Goal: Task Accomplishment & Management: Manage account settings

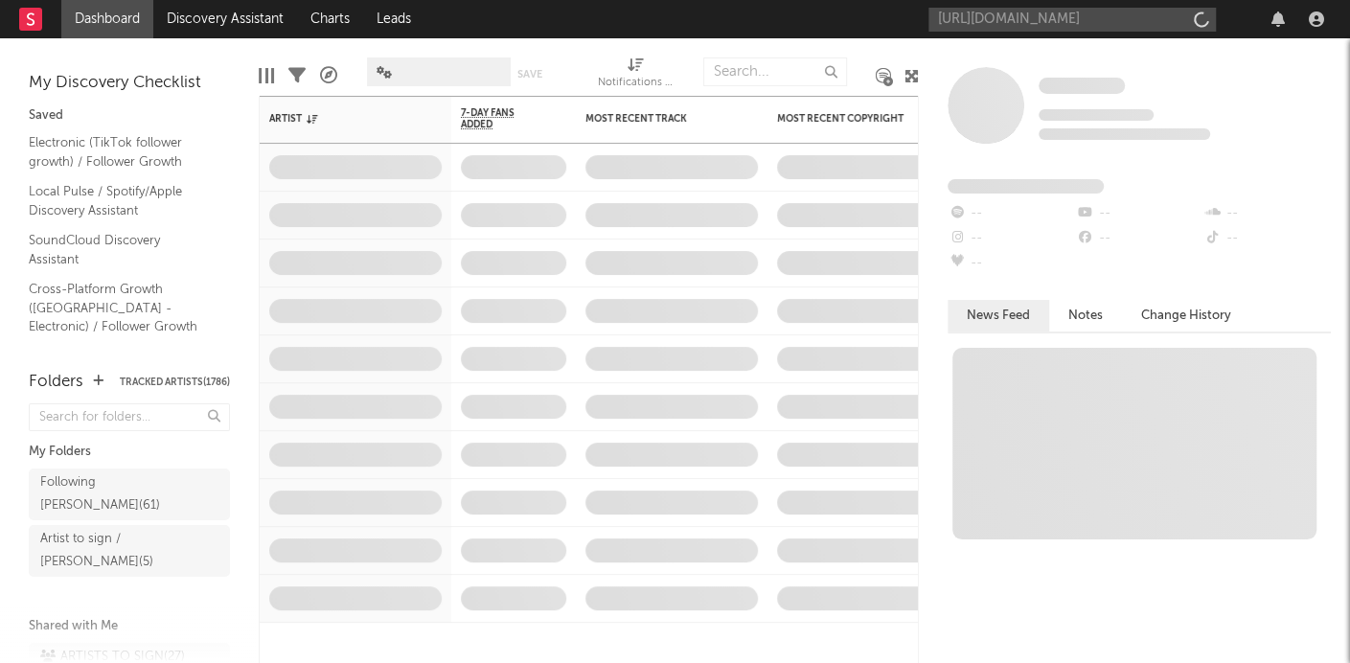
scroll to position [0, 58]
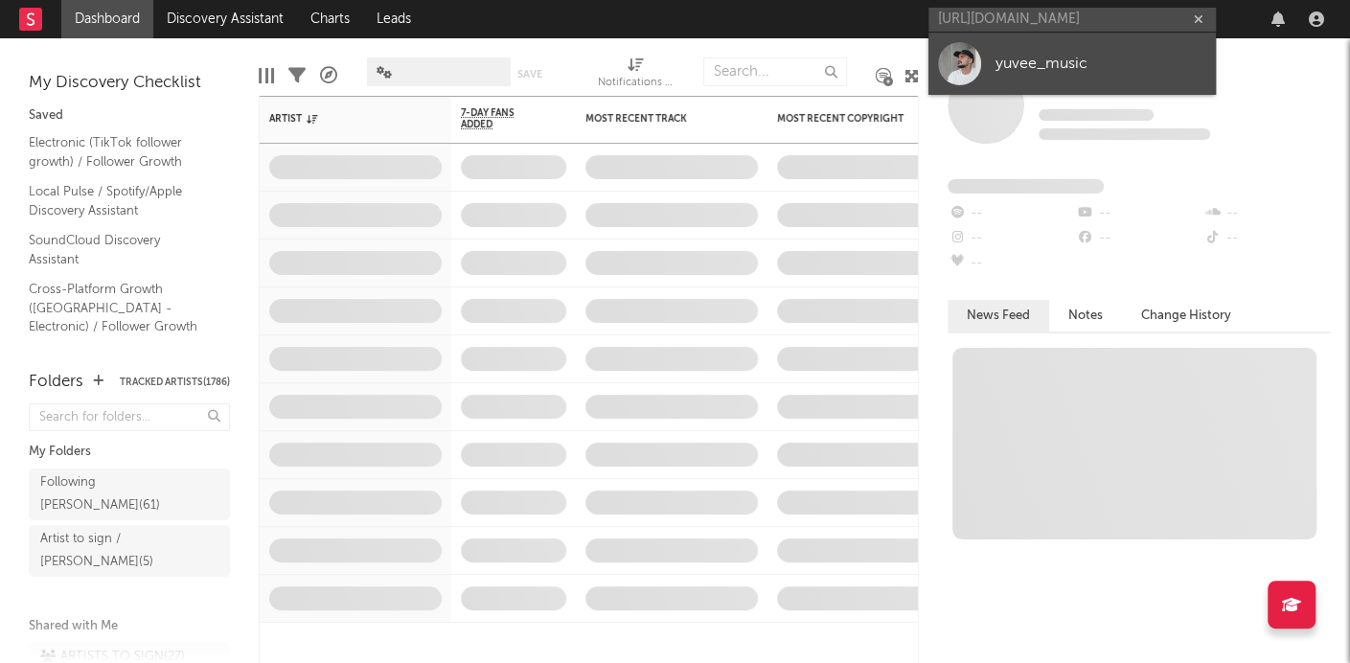
type input "[URL][DOMAIN_NAME]"
click at [1034, 55] on div "yuvee_music" at bounding box center [1100, 63] width 211 height 23
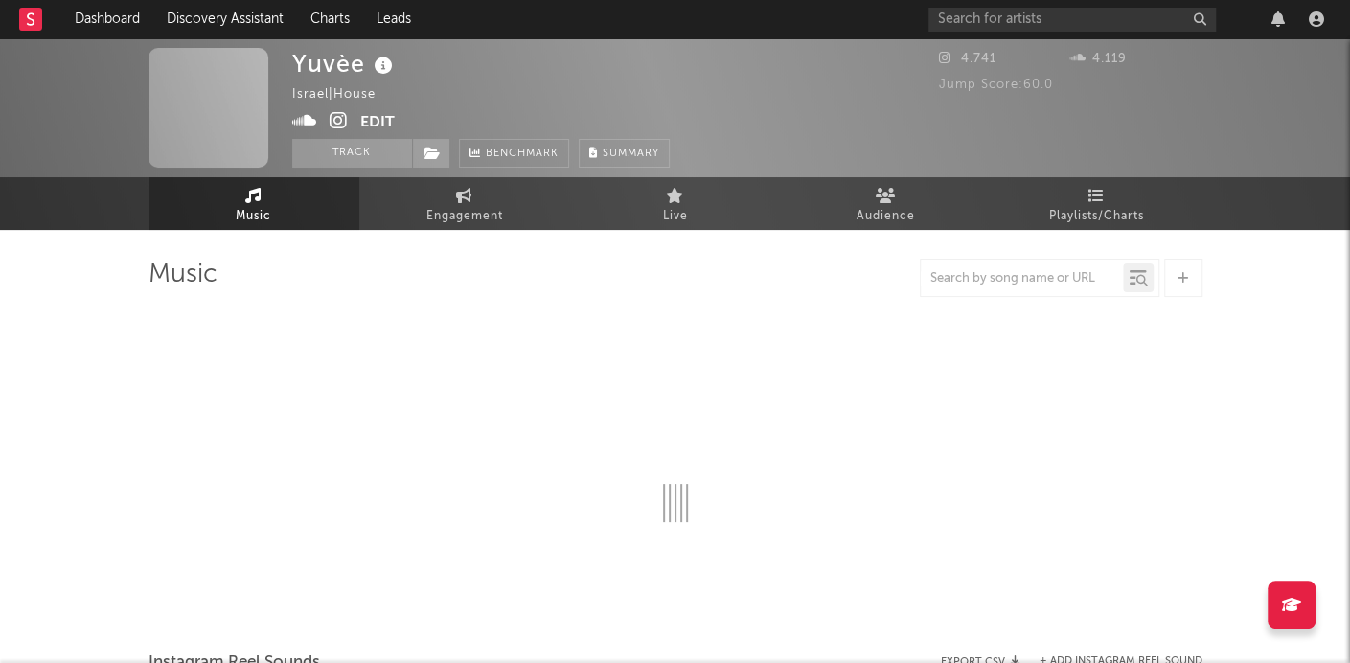
select select "1w"
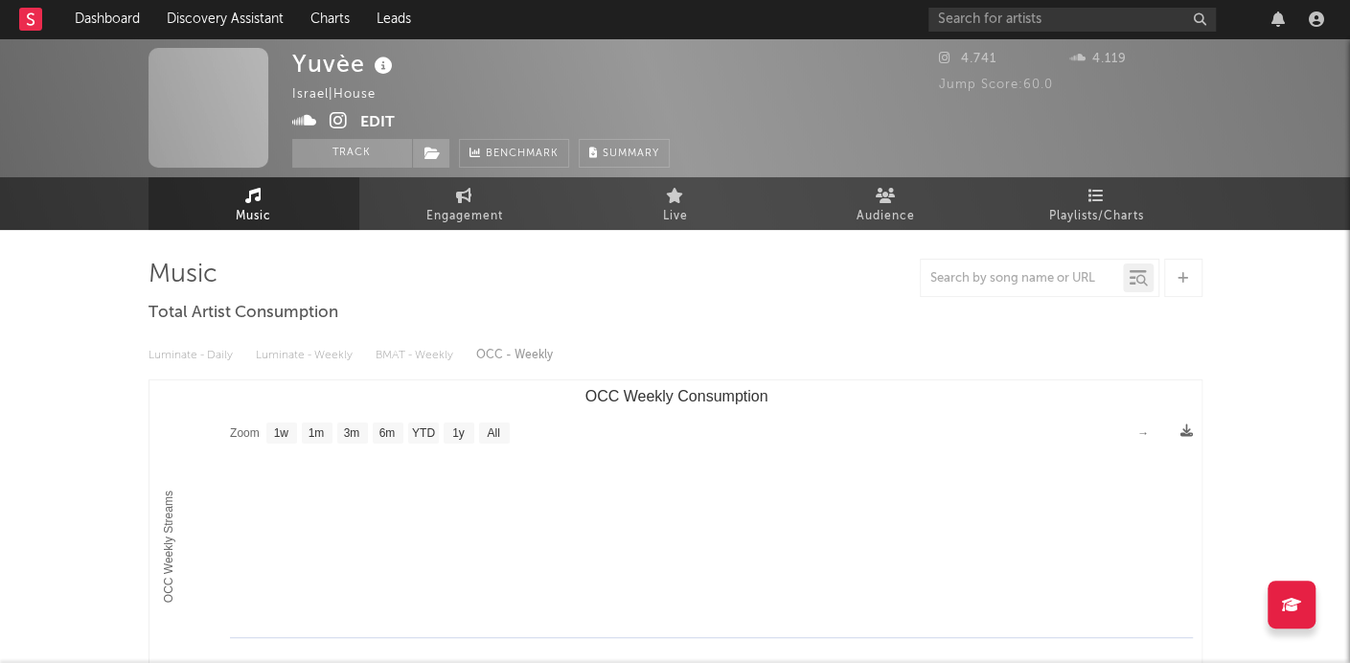
click at [382, 70] on icon at bounding box center [384, 66] width 28 height 27
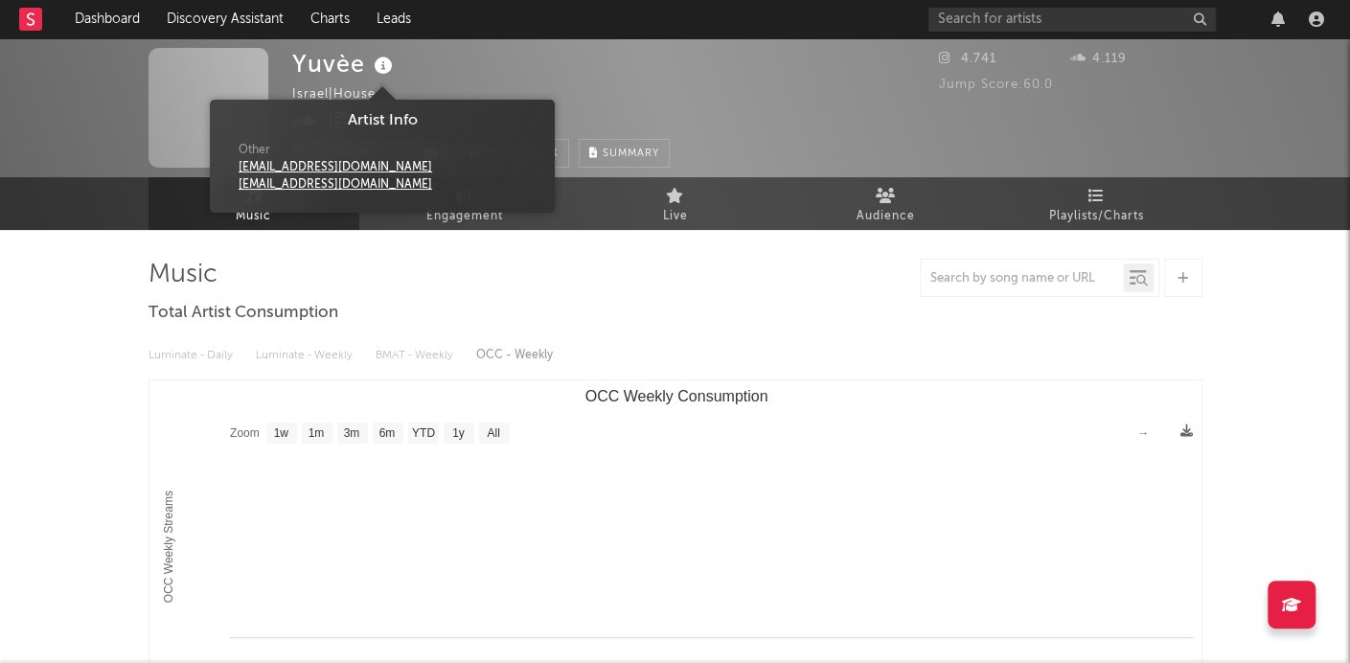
click at [445, 69] on div "Yuvèe Israel | House Edit Track Benchmark Summary" at bounding box center [480, 108] width 377 height 120
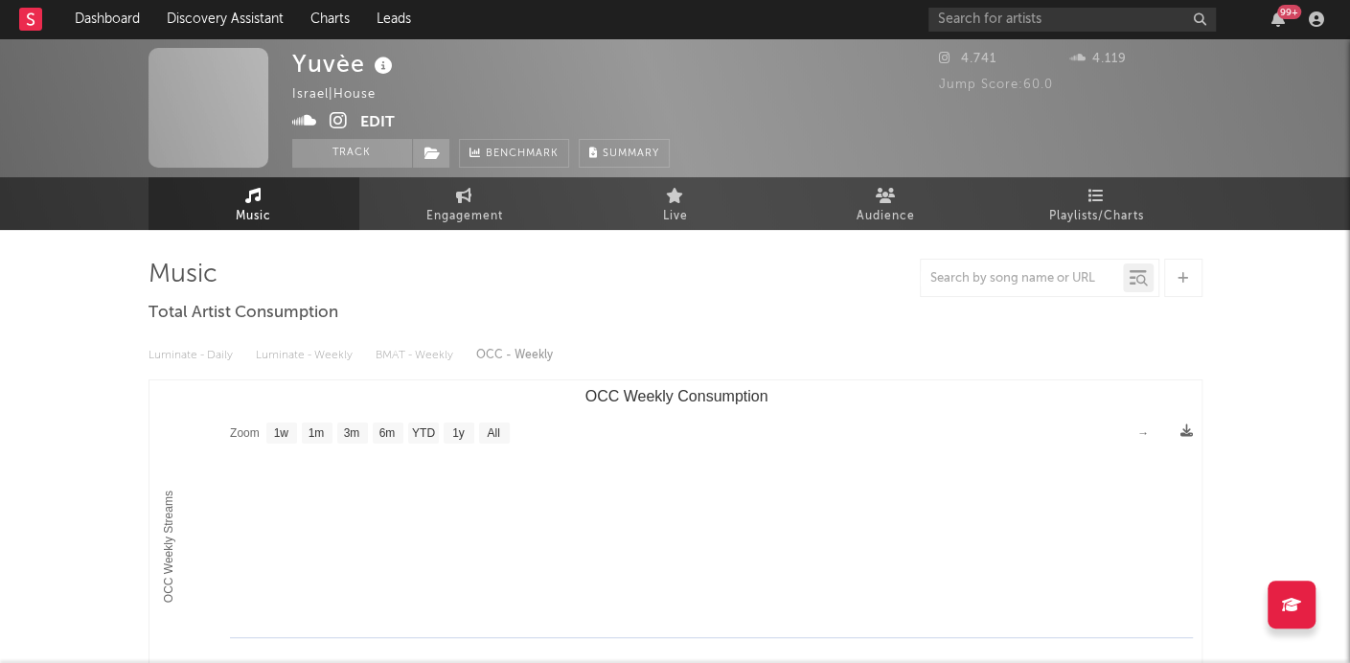
click at [382, 115] on button "Edit" at bounding box center [377, 123] width 34 height 24
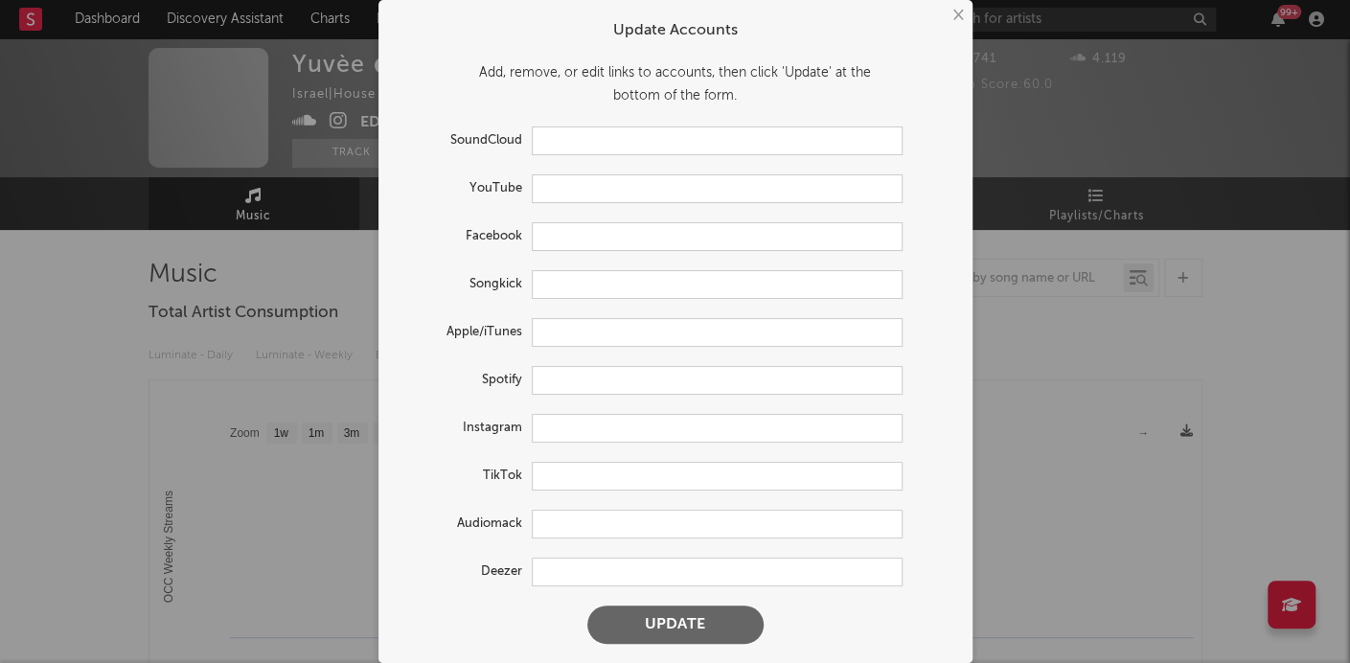
type input "https://soundcloud.com/yuveemusic"
type input "https://www.instagram.com/yuvee_music/"
drag, startPoint x: 575, startPoint y: 405, endPoint x: 587, endPoint y: 392, distance: 18.3
click at [575, 403] on form "Update Accounts Add, remove, or edit links to accounts, then click 'Update' at …" at bounding box center [675, 332] width 575 height 644
click at [589, 389] on input "text" at bounding box center [717, 380] width 371 height 29
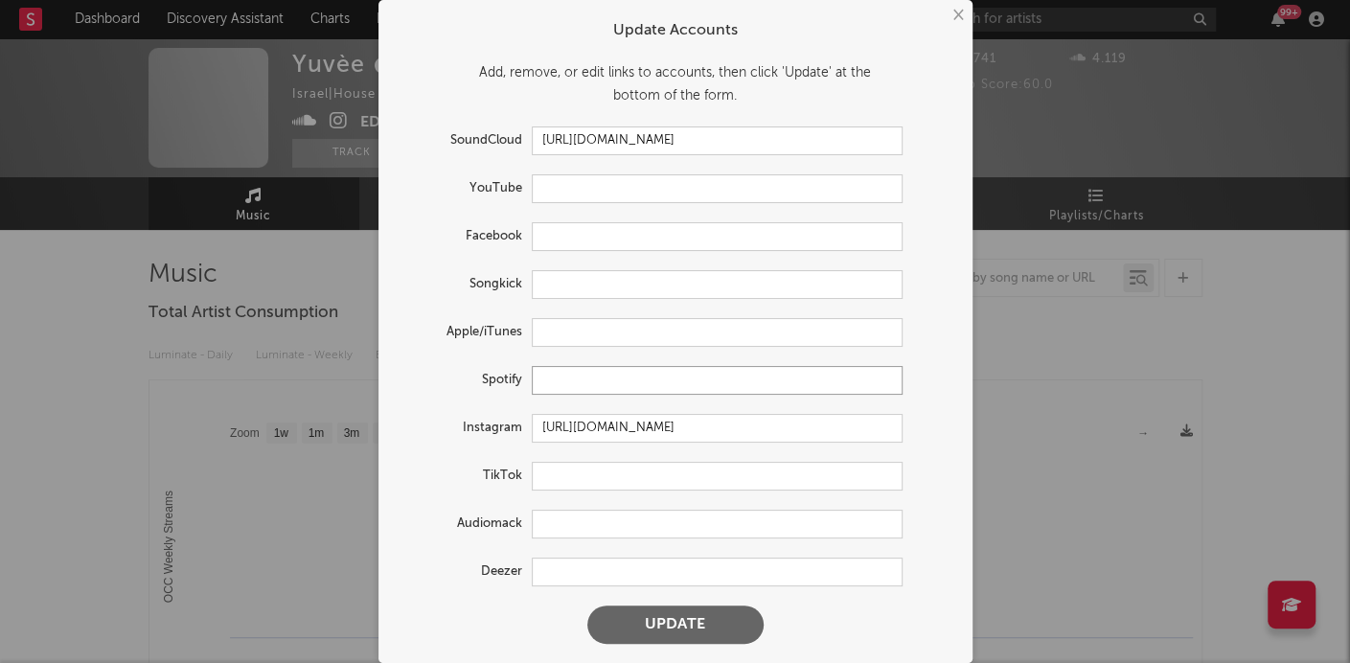
paste input "https://open.spotify.com/artist/2uUpxGX8XaVGhqh398dP2f?si=TsFva3K1SWW8xyldpRmRr…"
type input "https://open.spotify.com/artist/2uUpxGX8XaVGhqh398dP2f?si=TsFva3K1SWW8xyldpRmRr…"
click at [658, 621] on button "Update" at bounding box center [675, 624] width 176 height 38
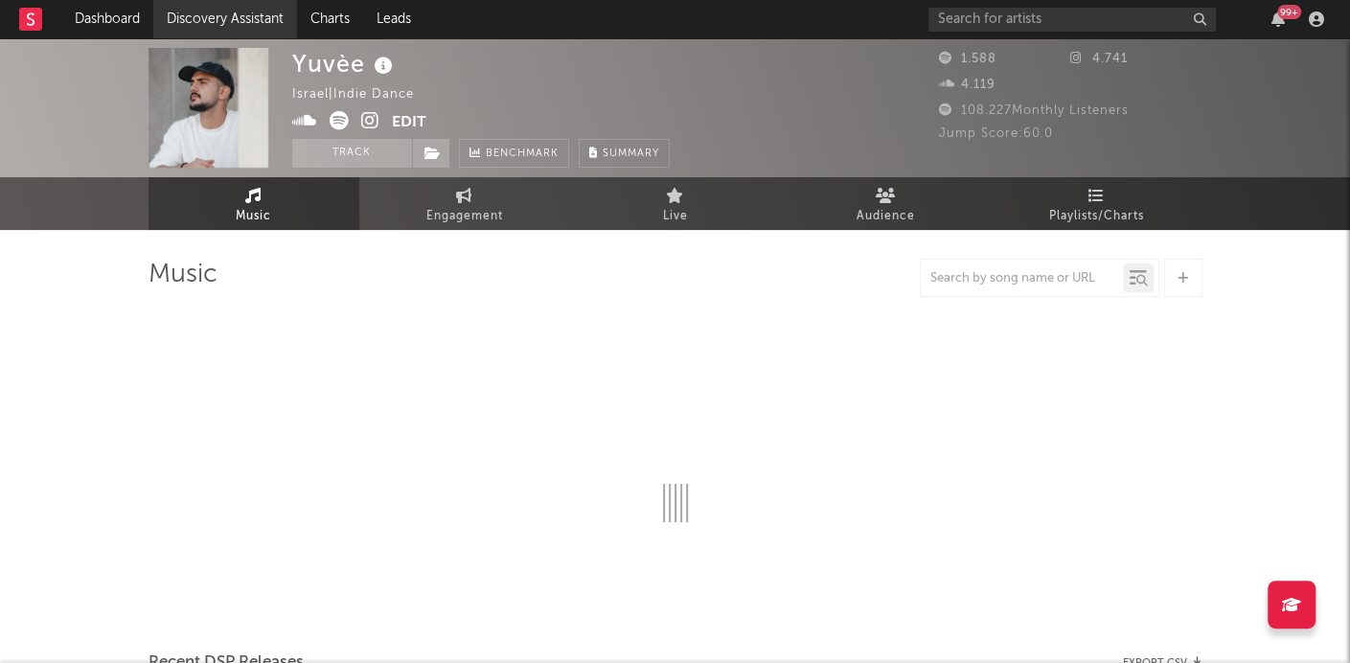
select select "1w"
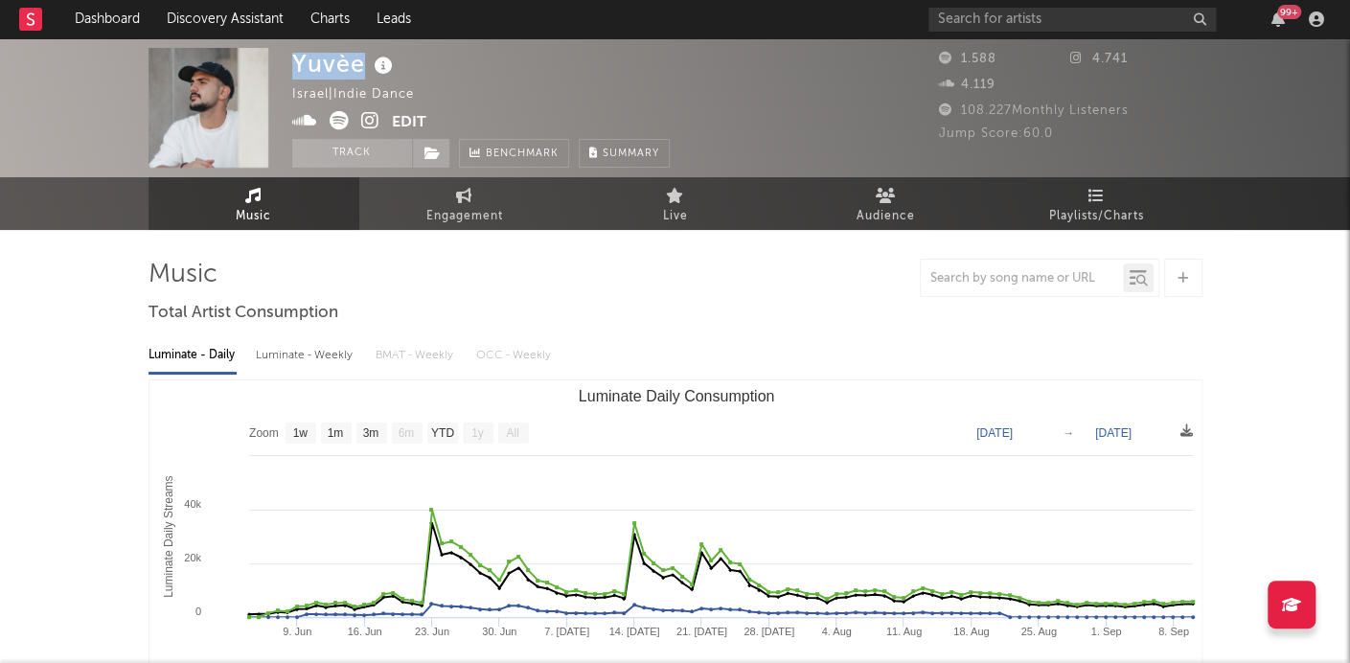
drag, startPoint x: 293, startPoint y: 67, endPoint x: 361, endPoint y: 65, distance: 68.0
click at [361, 64] on div "Yuvèe" at bounding box center [344, 64] width 105 height 32
copy div "Yuvèe"
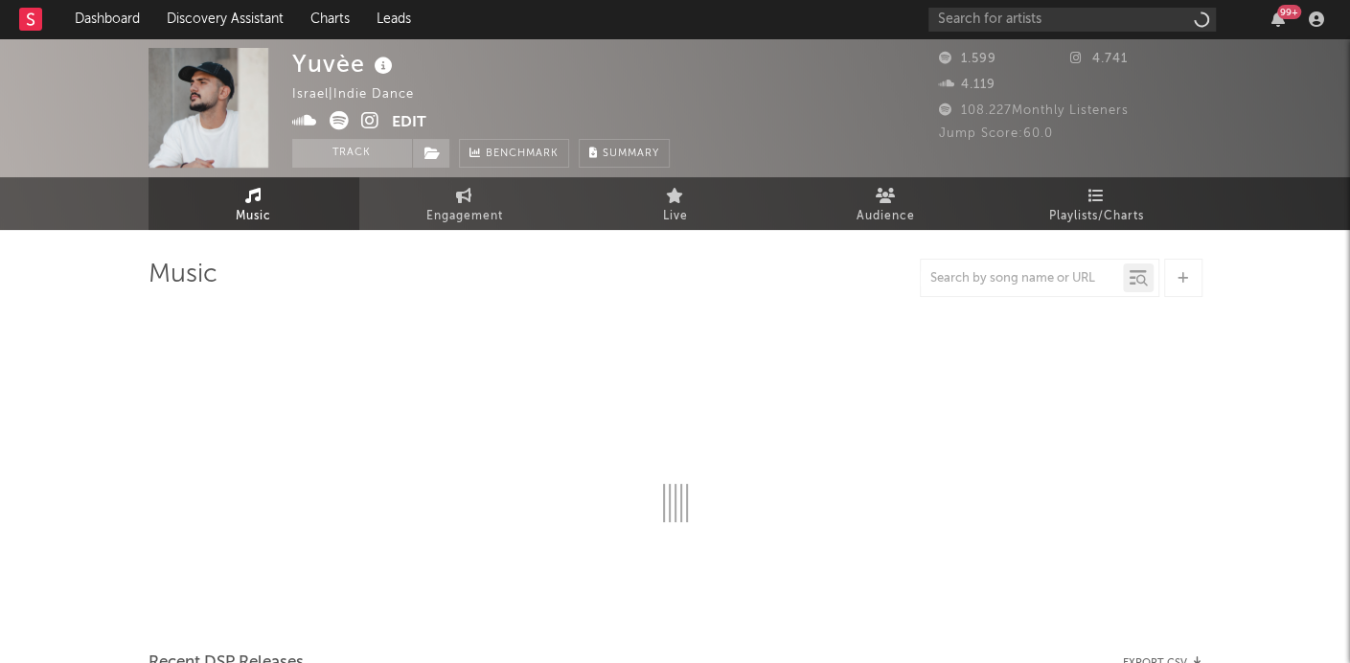
select select "1w"
